Goal: Use online tool/utility: Utilize a website feature to perform a specific function

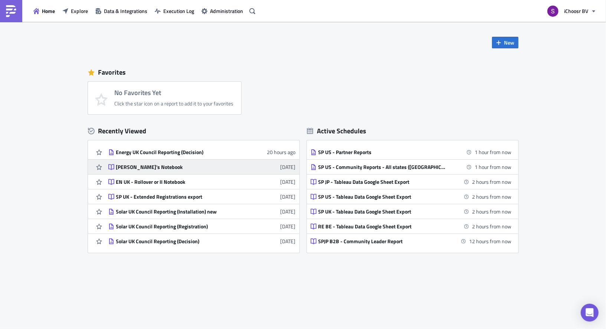
click at [180, 172] on link "[PERSON_NAME]'s Notebook [DATE]" at bounding box center [202, 167] width 188 height 14
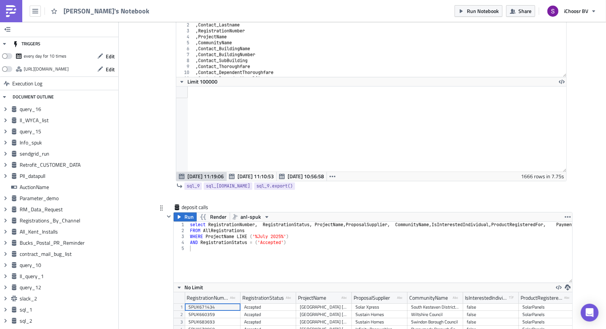
click at [241, 222] on div "select RegistrationNumber , RegistrationStatus , ProjectName , ProposalSupplier…" at bounding box center [400, 258] width 423 height 73
click at [270, 222] on div "select RegistrationNumber , RegistrationStatus , ProjectName , ProposalSupplier…" at bounding box center [400, 258] width 423 height 73
click at [208, 222] on div "select RegistrationNumber , RegistrationStatus , ProjectName , ProposalSupplier…" at bounding box center [400, 258] width 423 height 73
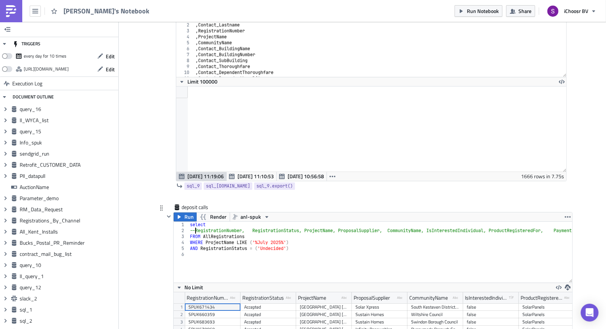
click at [221, 222] on div "select --RegistrationNumber, RegistrationStatus, ProjectName, ProposalSupplier,…" at bounding box center [395, 258] width 412 height 73
drag, startPoint x: 260, startPoint y: 220, endPoint x: 272, endPoint y: 220, distance: 12.3
click at [272, 222] on div "select * --RegistrationNumber, RegistrationStatus, ProjectName, ProposalSupplie…" at bounding box center [395, 258] width 412 height 73
click at [246, 222] on div "select * --RegistrationNumber, RegistrationStatus, ProjectName, ProposalSupplie…" at bounding box center [395, 258] width 412 height 73
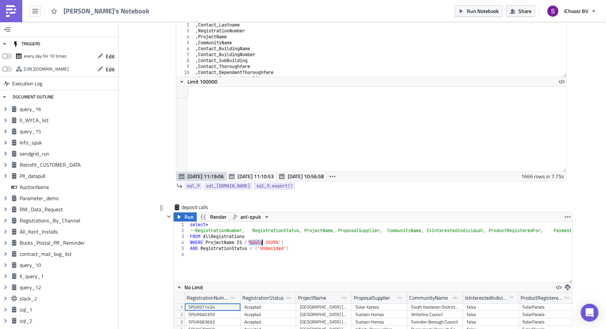
drag, startPoint x: 249, startPoint y: 219, endPoint x: 263, endPoint y: 221, distance: 13.9
click at [263, 222] on div "select * --RegistrationNumber, RegistrationStatus, ProjectName, ProposalSupplie…" at bounding box center [395, 258] width 412 height 73
click at [310, 222] on div "select * --RegistrationNumber, RegistrationStatus, ProjectName, ProposalSupplie…" at bounding box center [395, 258] width 412 height 73
click at [274, 283] on div "No Limit" at bounding box center [373, 287] width 399 height 9
click at [248, 222] on div "select * --RegistrationNumber, RegistrationStatus, ProjectName, ProposalSupplie…" at bounding box center [395, 258] width 412 height 73
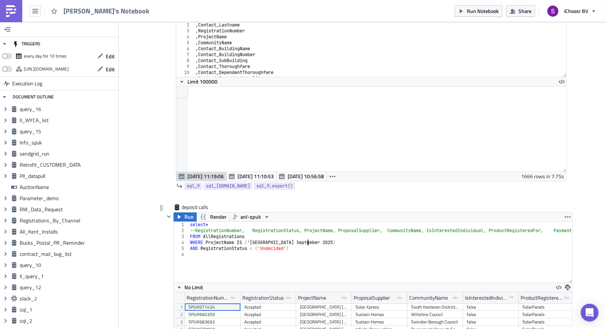
click at [307, 222] on div "select * --RegistrationNumber, RegistrationStatus, ProjectName, ProposalSupplie…" at bounding box center [395, 258] width 412 height 73
click at [180, 212] on button "Run" at bounding box center [185, 216] width 23 height 9
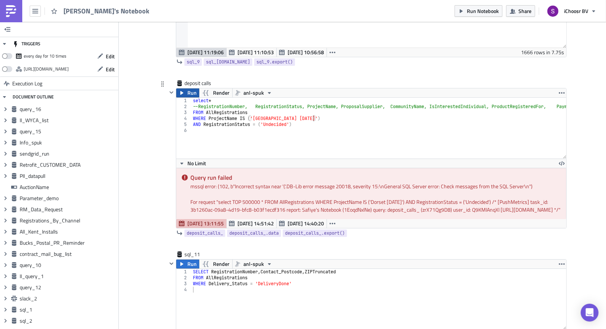
scroll to position [5153, 0]
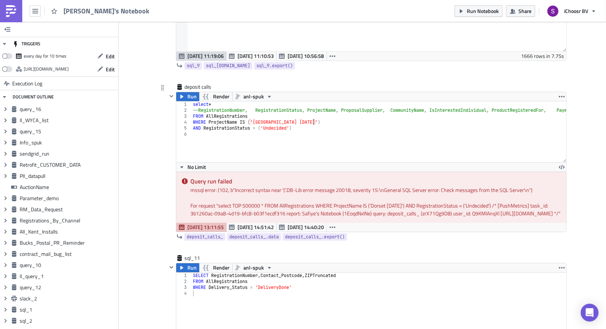
click at [245, 101] on div "select * --RegistrationNumber, RegistrationStatus, ProjectName, ProposalSupplie…" at bounding box center [398, 137] width 412 height 73
type textarea "WHERE ProjectName In ('[GEOGRAPHIC_DATA] [DATE]')"
click at [191, 92] on span "Run" at bounding box center [192, 96] width 9 height 9
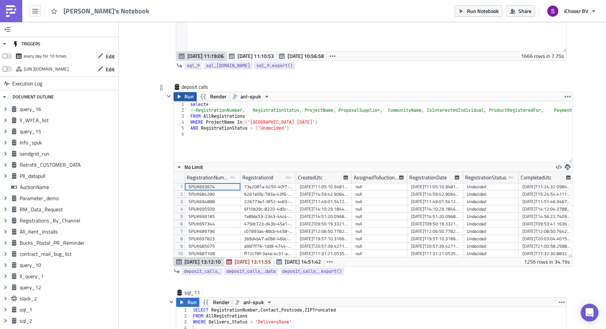
scroll to position [85, 399]
click at [570, 164] on icon "button" at bounding box center [568, 167] width 6 height 6
click at [536, 114] on div "CSV" at bounding box center [539, 116] width 58 height 7
